Goal: Task Accomplishment & Management: Use online tool/utility

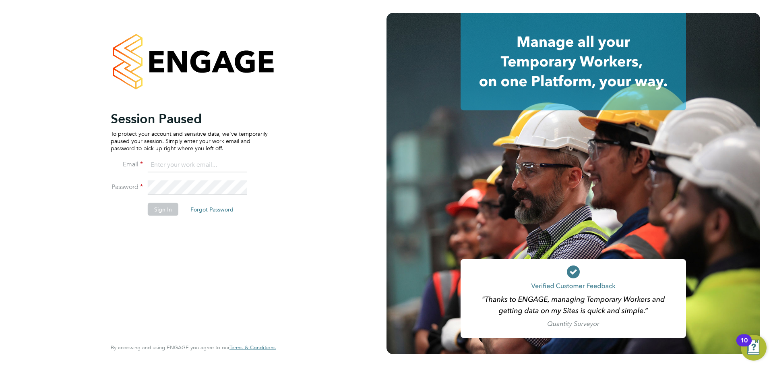
click at [174, 157] on ng-template "Session Paused To protect your account and sensitive data, we've temporarily pa…" at bounding box center [189, 166] width 157 height 113
click at [174, 160] on input at bounding box center [197, 165] width 99 height 14
type input "Rianna.Bowles@Technicalresources.co.uk"
click at [163, 203] on button "Sign In" at bounding box center [163, 209] width 31 height 13
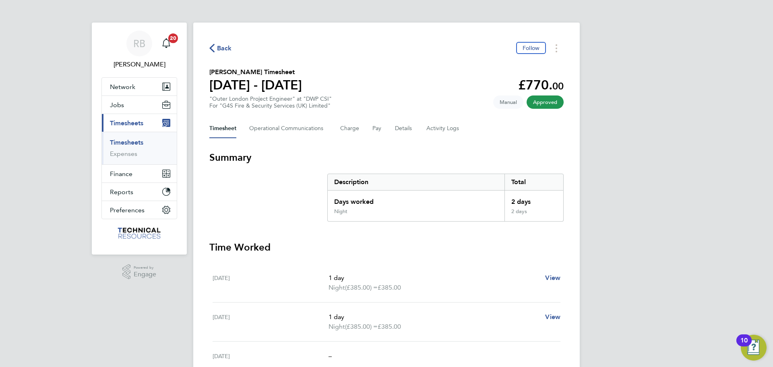
click at [227, 48] on span "Back" at bounding box center [224, 48] width 15 height 10
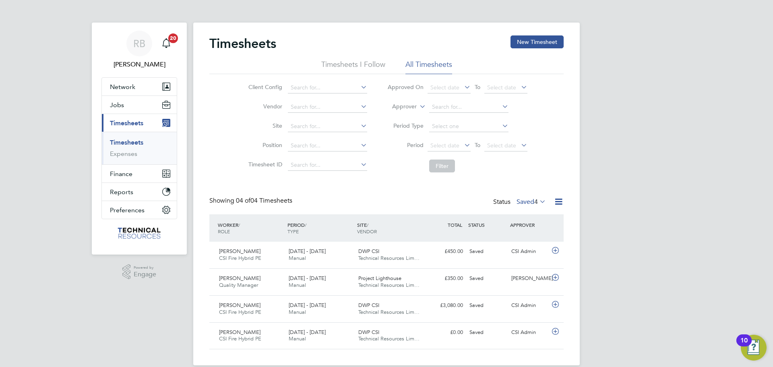
click at [532, 203] on label "Saved 4" at bounding box center [531, 202] width 29 height 8
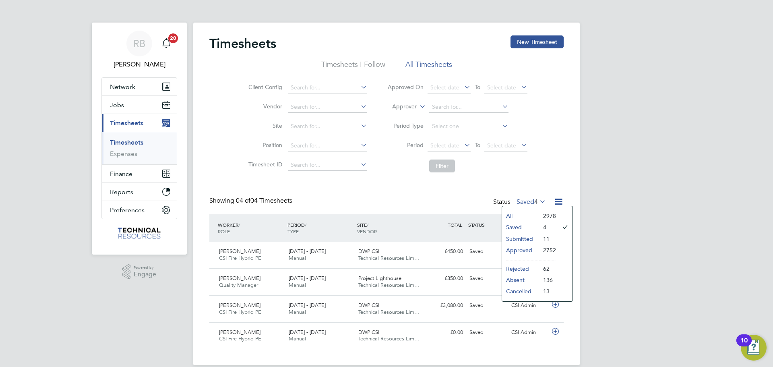
click at [525, 237] on li "Submitted" at bounding box center [520, 238] width 37 height 11
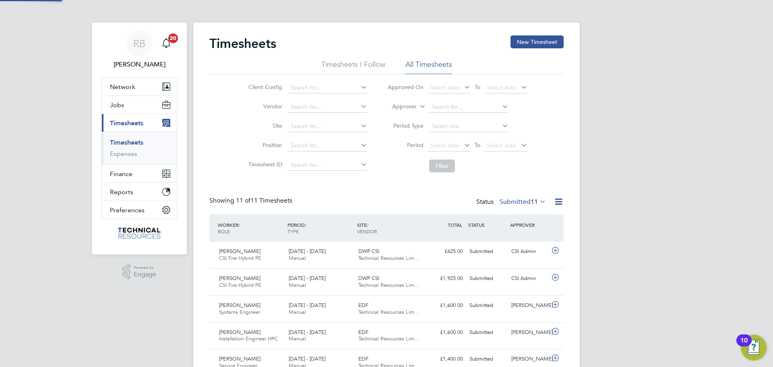
scroll to position [21, 70]
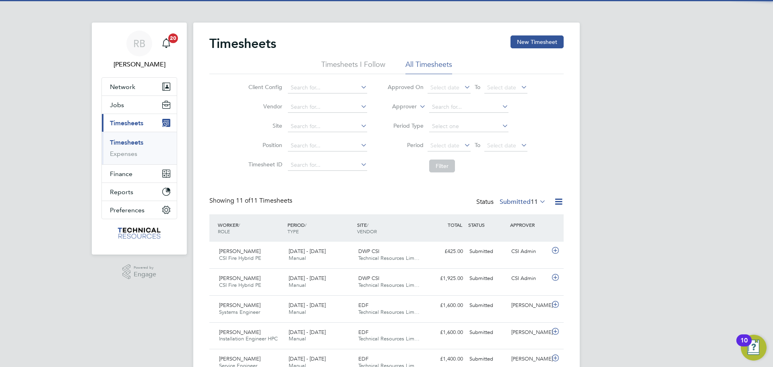
click at [557, 200] on icon at bounding box center [559, 201] width 10 height 10
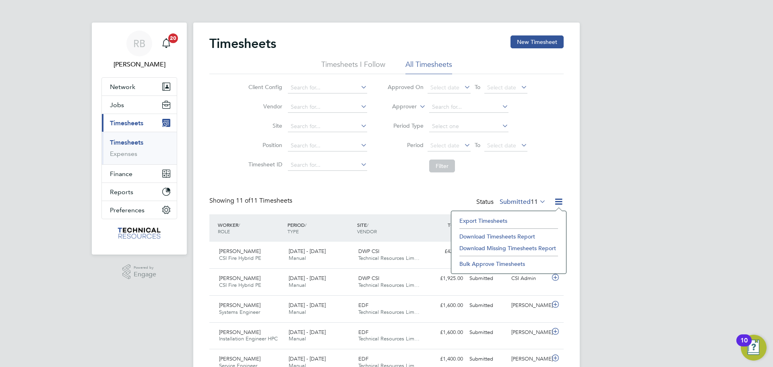
click at [511, 220] on li "Export Timesheets" at bounding box center [508, 220] width 107 height 11
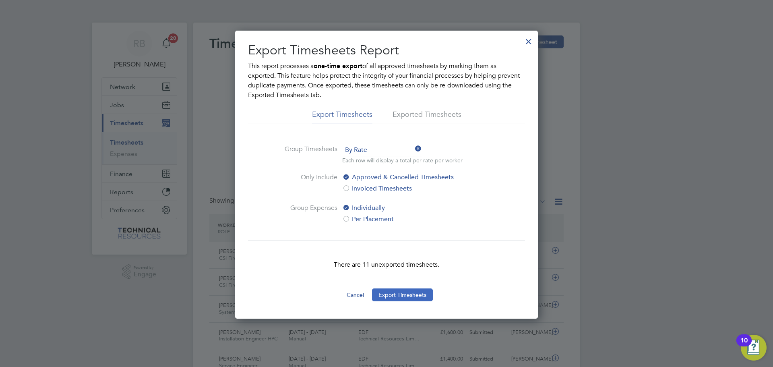
click at [421, 291] on button "Export Timesheets" at bounding box center [402, 294] width 61 height 13
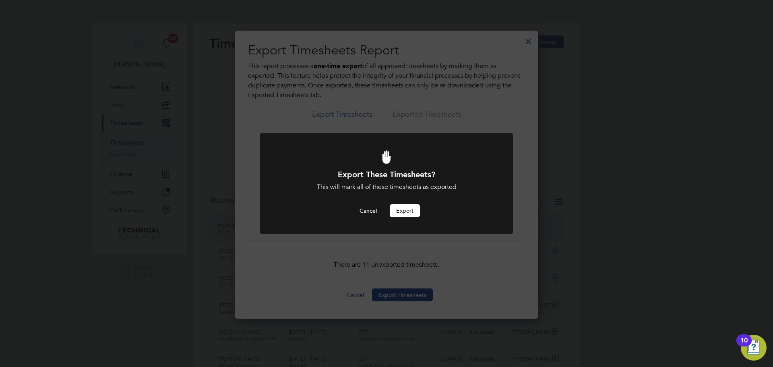
click at [396, 212] on button "Export" at bounding box center [405, 210] width 30 height 13
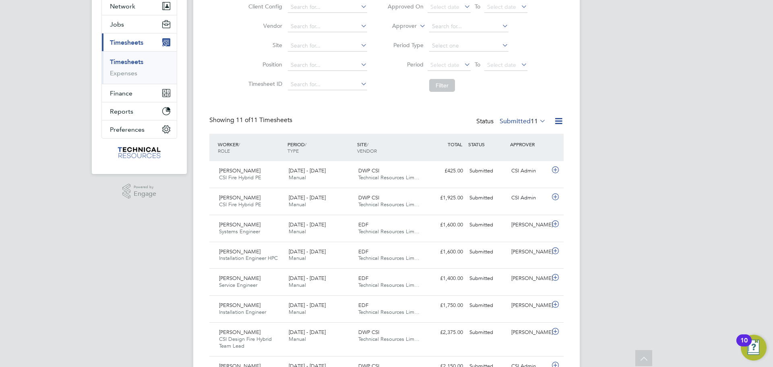
click at [538, 122] on icon at bounding box center [538, 120] width 0 height 11
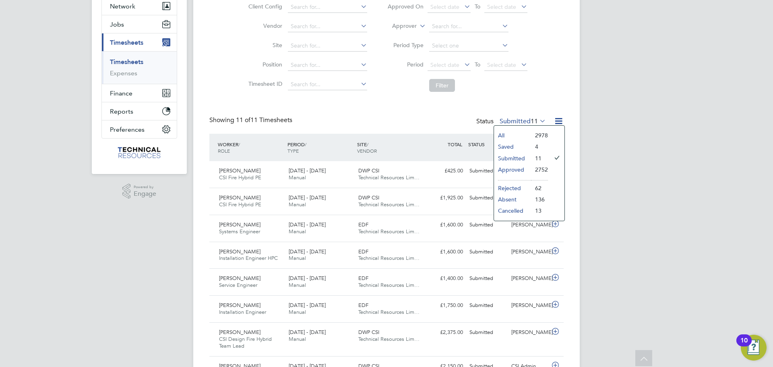
click at [523, 169] on li "Approved" at bounding box center [512, 169] width 37 height 11
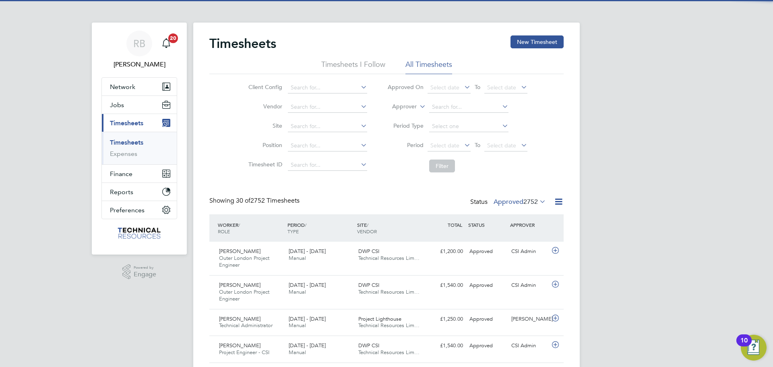
click at [558, 199] on icon at bounding box center [559, 201] width 10 height 10
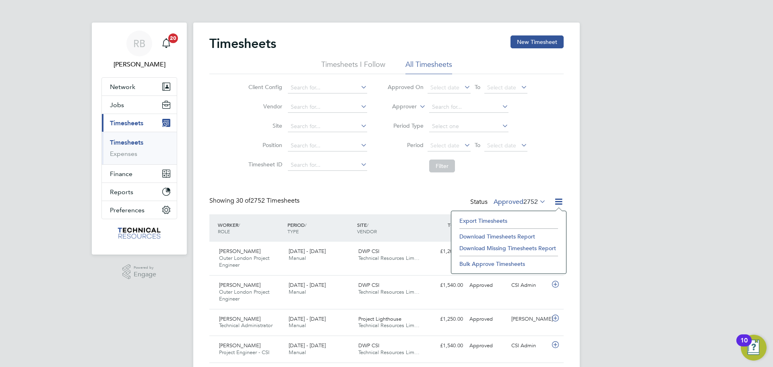
click at [511, 219] on li "Export Timesheets" at bounding box center [508, 220] width 107 height 11
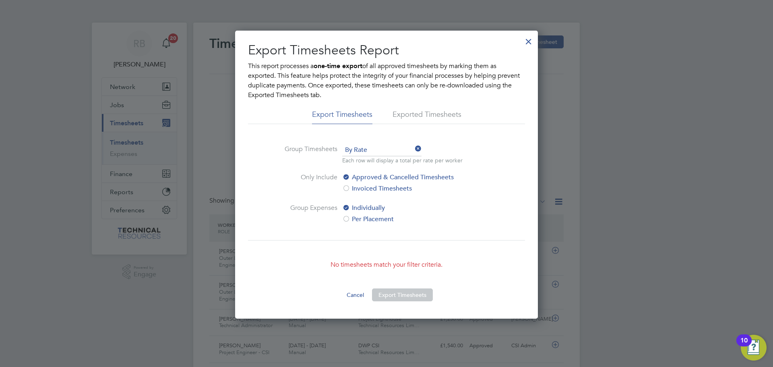
click at [433, 115] on li "Exported Timesheets" at bounding box center [427, 117] width 69 height 14
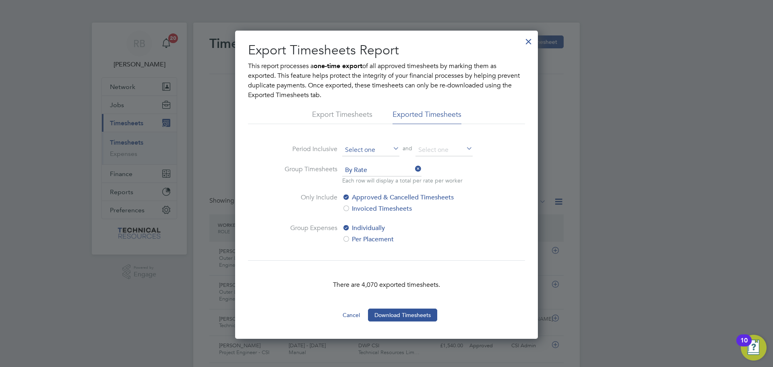
click at [359, 145] on input at bounding box center [370, 150] width 57 height 12
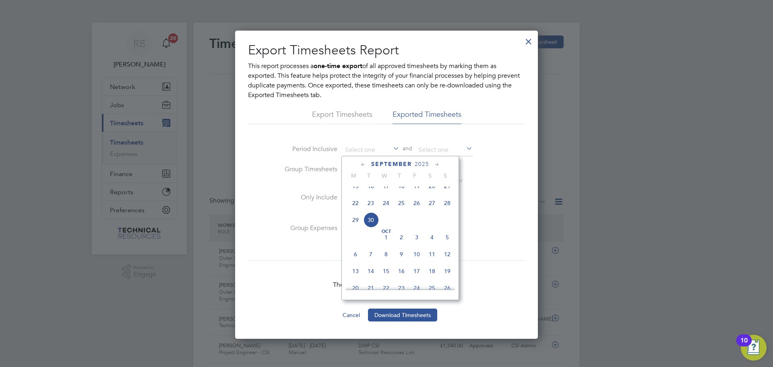
click at [353, 208] on span "22" at bounding box center [355, 202] width 15 height 15
type input "[DATE]"
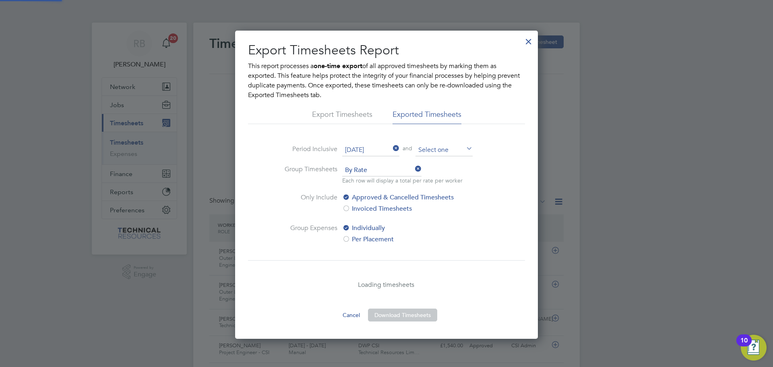
click at [442, 147] on input at bounding box center [443, 150] width 57 height 12
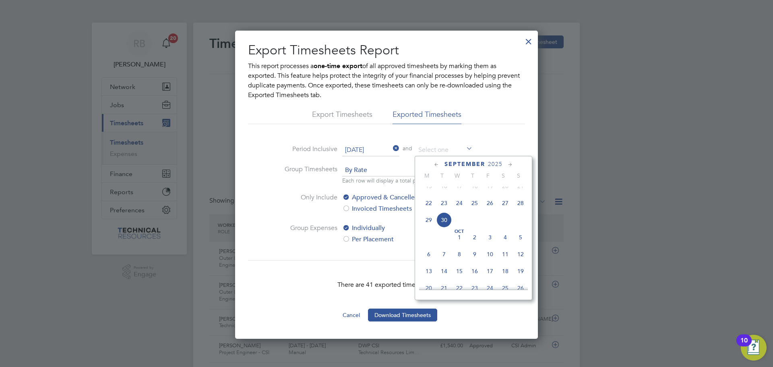
click at [444, 227] on span "30" at bounding box center [443, 219] width 15 height 15
type input "[DATE]"
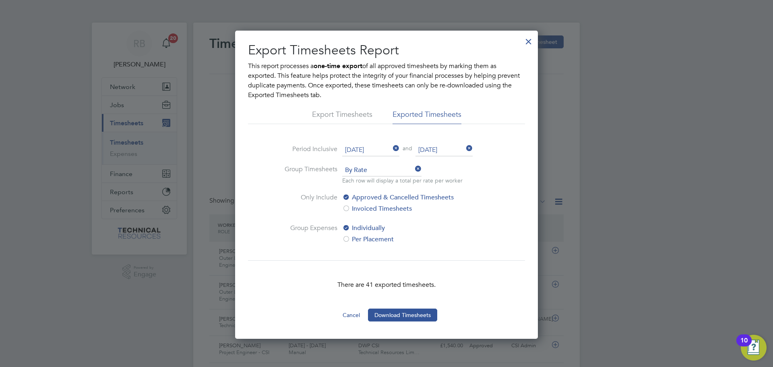
click at [391, 147] on icon at bounding box center [391, 148] width 0 height 11
click at [370, 154] on input at bounding box center [370, 150] width 57 height 12
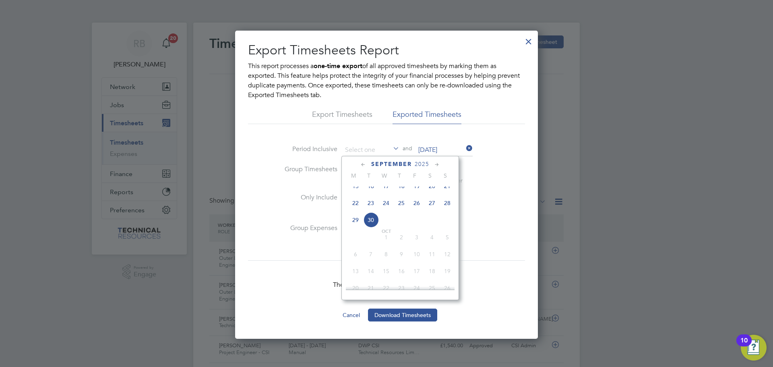
click at [371, 227] on span "30" at bounding box center [370, 219] width 15 height 15
type input "[DATE]"
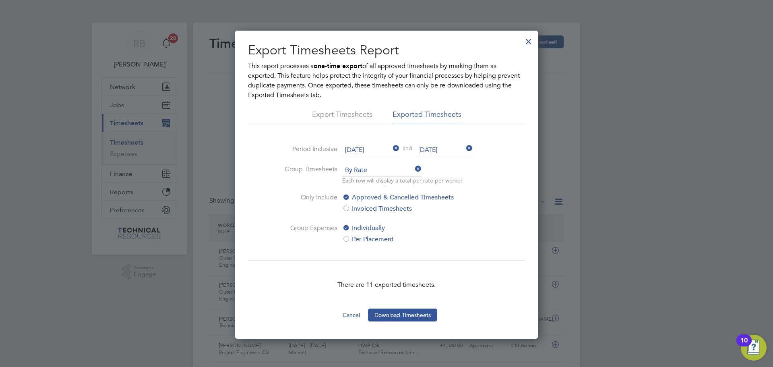
click at [528, 39] on div at bounding box center [528, 39] width 14 height 14
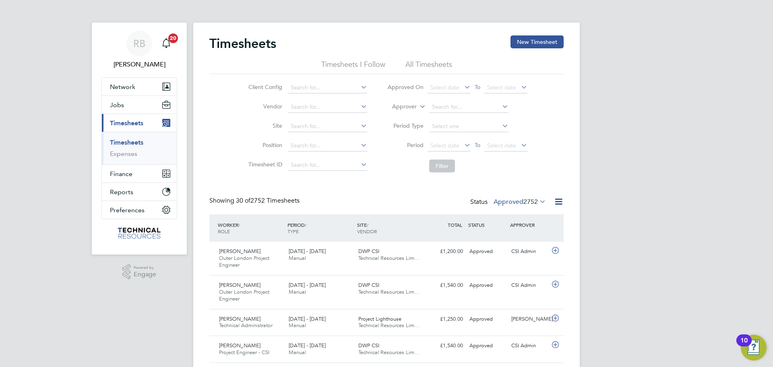
click at [525, 203] on span "2752" at bounding box center [530, 202] width 14 height 8
